Goal: Navigation & Orientation: Find specific page/section

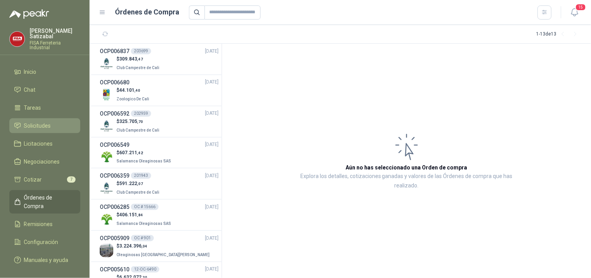
click at [30, 121] on span "Solicitudes" at bounding box center [37, 125] width 27 height 9
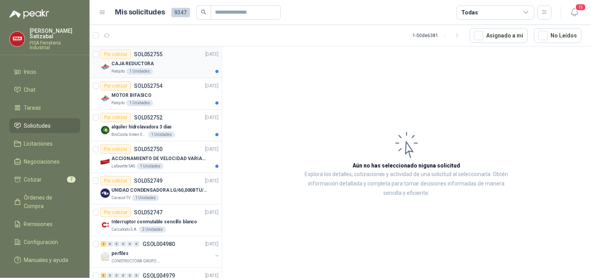
click at [146, 55] on p "SOL052755" at bounding box center [148, 53] width 28 height 5
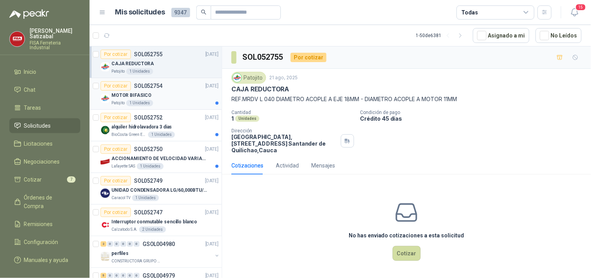
click at [143, 99] on div "MOTOR BIFASICO" at bounding box center [165, 94] width 107 height 9
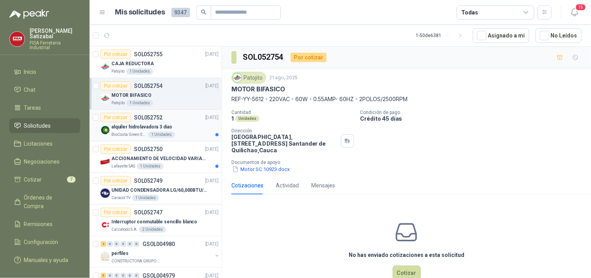
click at [149, 122] on div "alquiler hidrolavadora 3 dias" at bounding box center [165, 126] width 107 height 9
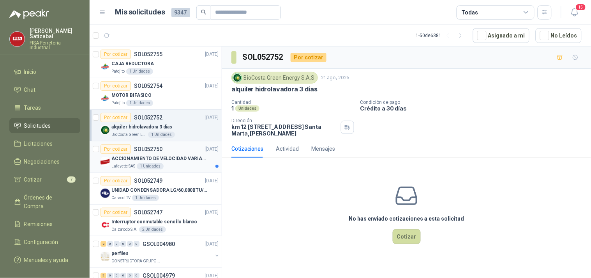
click at [158, 156] on p "ACCIONAMIENTO DE VELOCIDAD VARIABLE" at bounding box center [160, 158] width 97 height 7
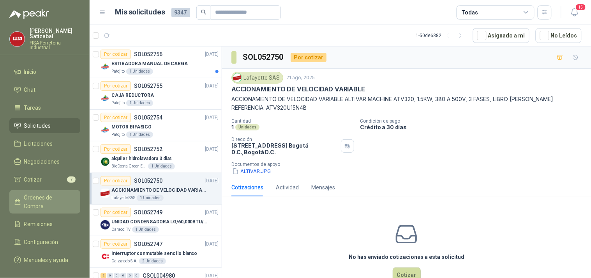
click at [53, 193] on span "Órdenes de Compra" at bounding box center [48, 201] width 49 height 17
